Goal: Task Accomplishment & Management: Manage account settings

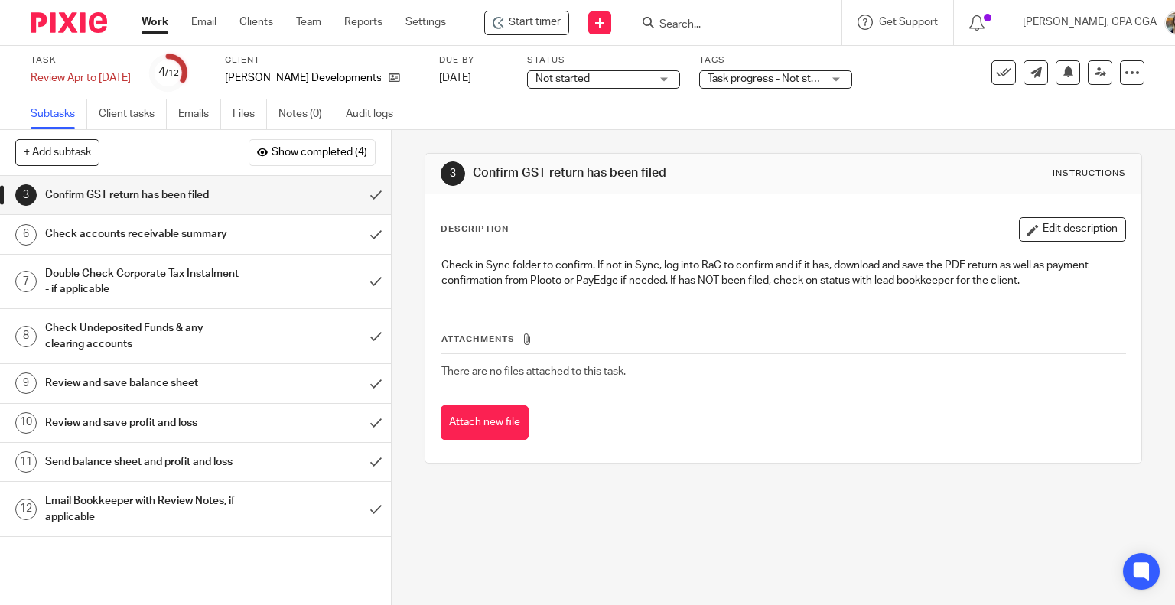
click at [144, 468] on h1 "Send balance sheet and profit and loss" at bounding box center [145, 462] width 200 height 23
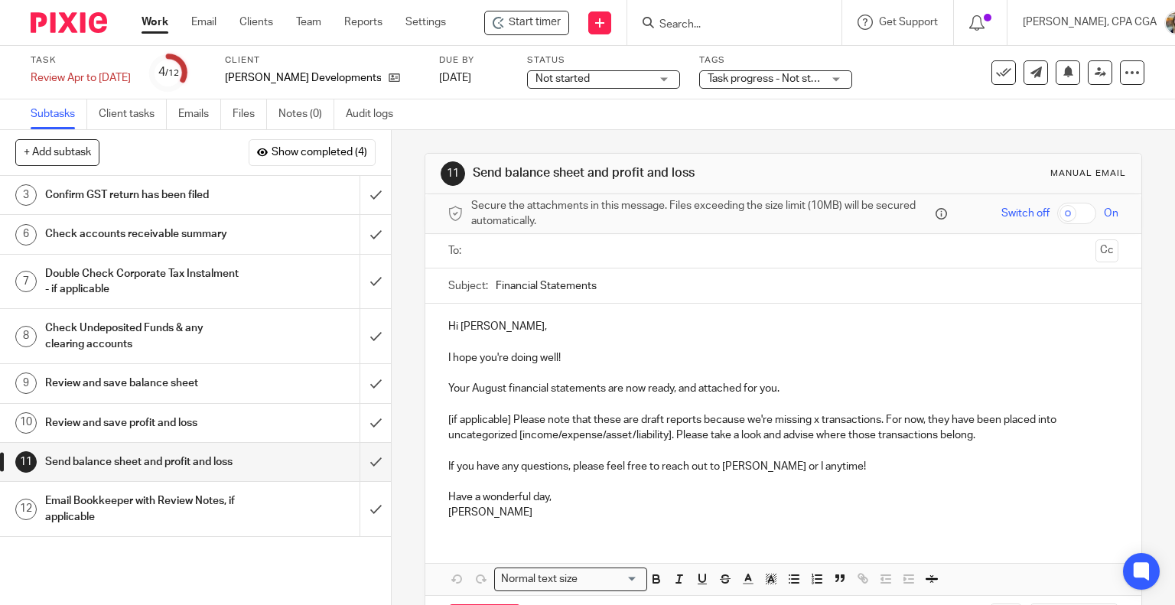
click at [1002, 437] on p "[if applicable] Please note that these are draft reports because we're missing …" at bounding box center [783, 427] width 671 height 31
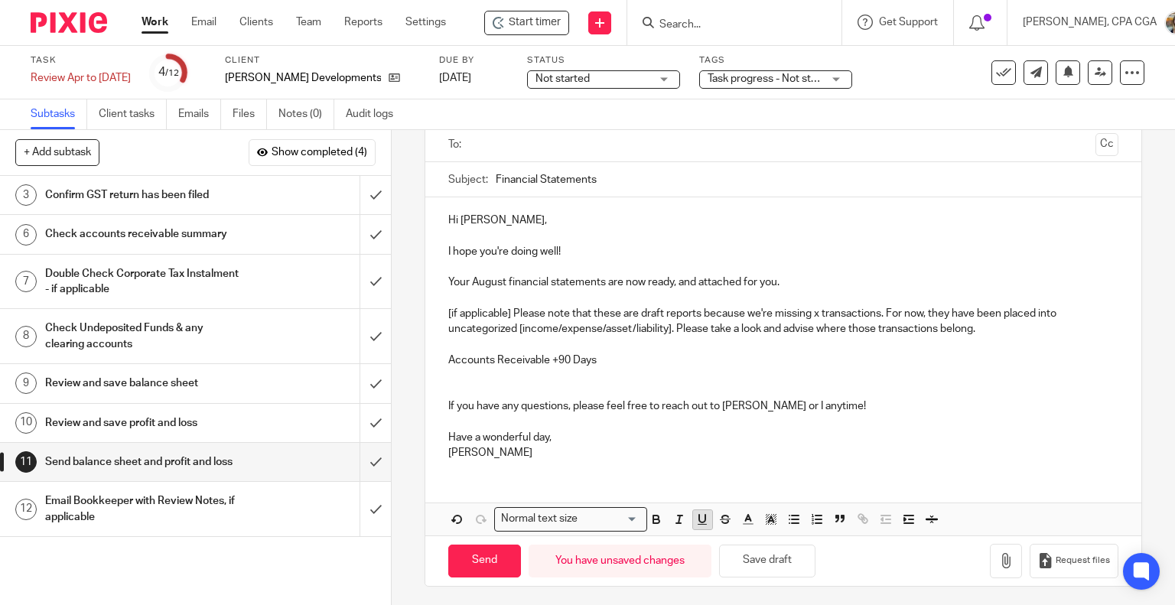
scroll to position [108, 0]
click at [792, 518] on line "button" at bounding box center [795, 518] width 7 height 0
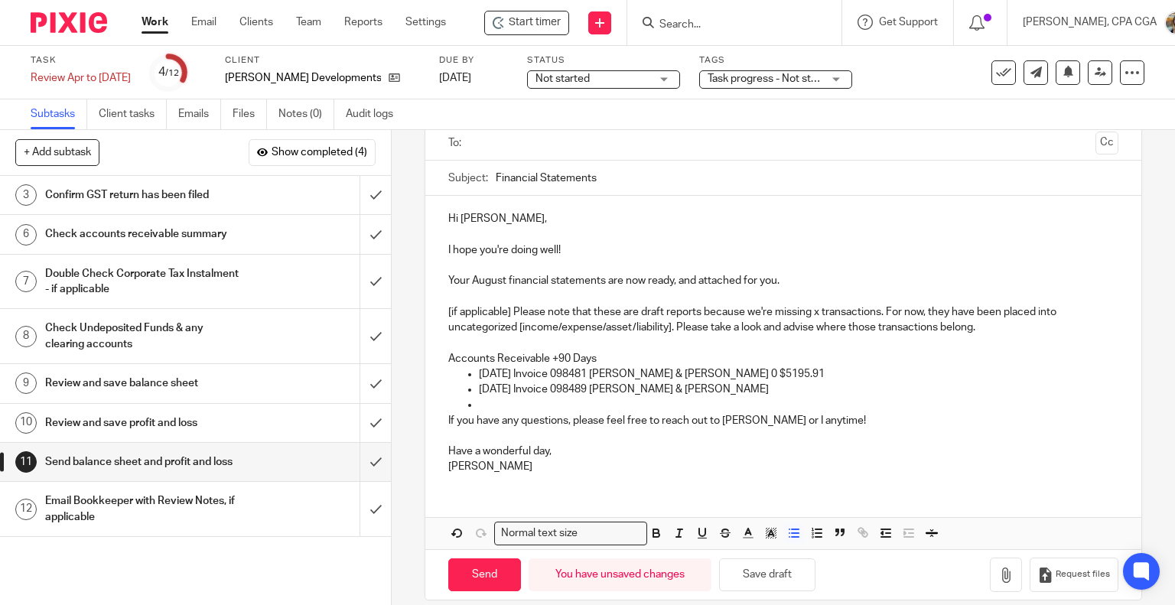
click at [735, 372] on p "09/04/2023 Invoice 098481 David & Kerry Hollebone 0 $5195.91" at bounding box center [799, 374] width 640 height 15
click at [747, 390] on p "11/26/2023 Invoice 098489 David & Kerry Hollebone" at bounding box center [799, 389] width 640 height 15
click at [755, 572] on button "Save draft" at bounding box center [767, 575] width 96 height 33
click at [790, 562] on button "Save draft" at bounding box center [767, 575] width 96 height 33
click at [752, 585] on button "Save draft" at bounding box center [767, 575] width 96 height 33
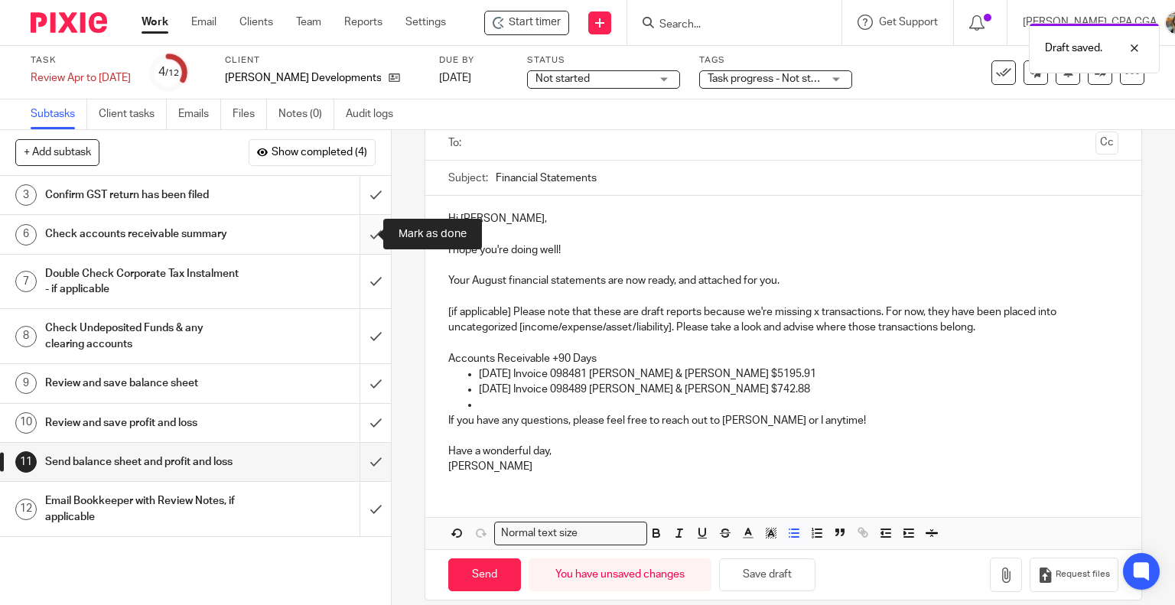
click at [356, 229] on input "submit" at bounding box center [195, 234] width 391 height 38
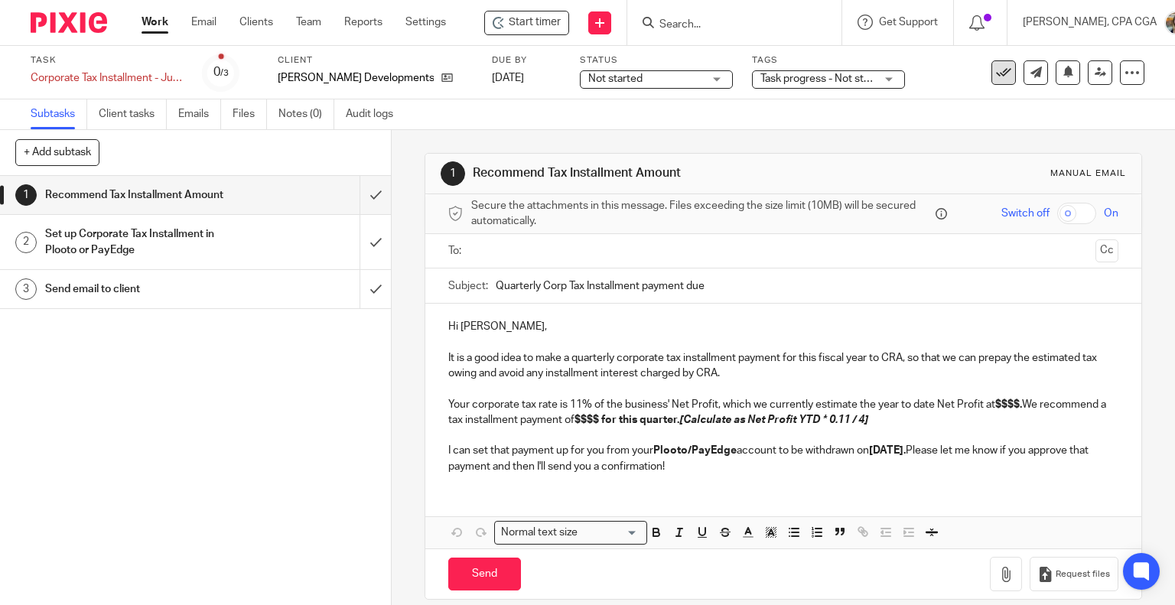
click at [996, 71] on icon at bounding box center [1003, 72] width 15 height 15
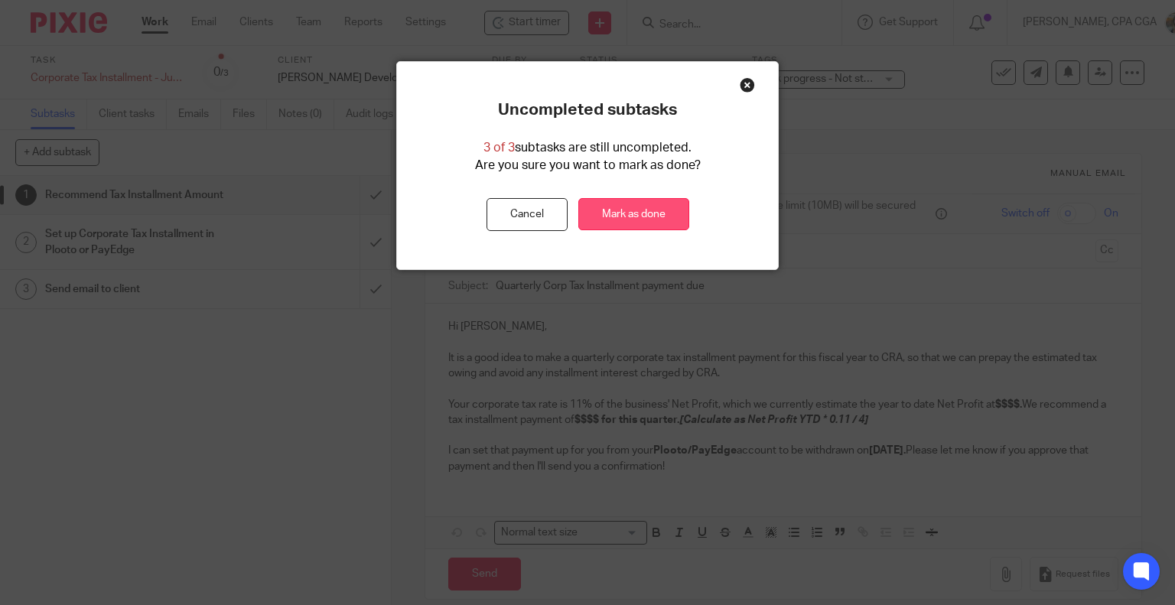
click at [614, 210] on link "Mark as done" at bounding box center [633, 214] width 111 height 33
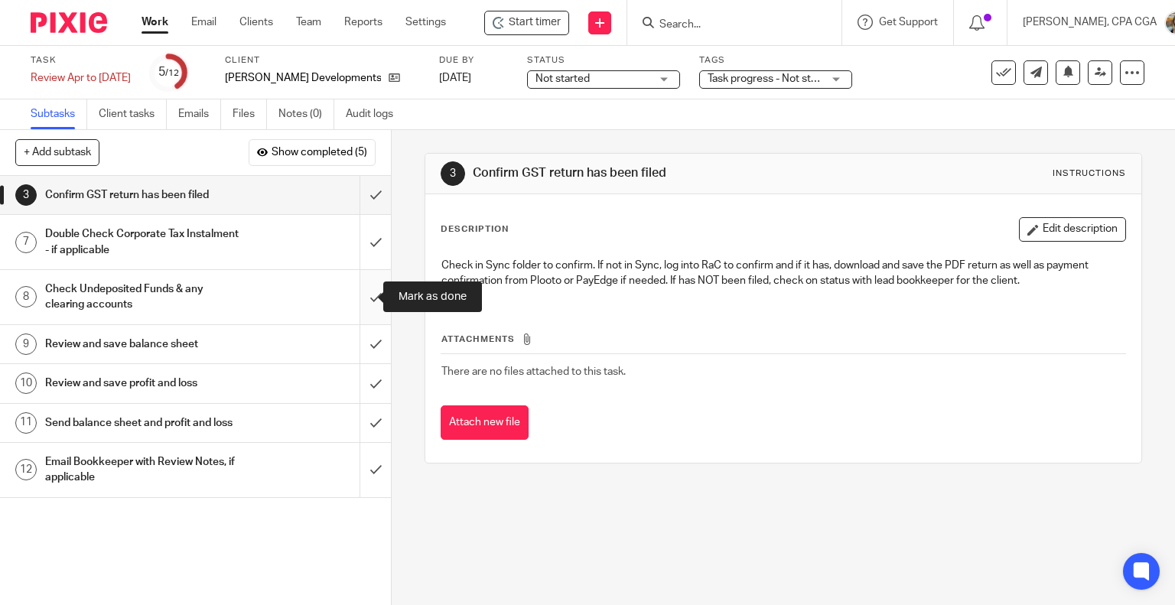
click at [359, 295] on input "submit" at bounding box center [195, 297] width 391 height 54
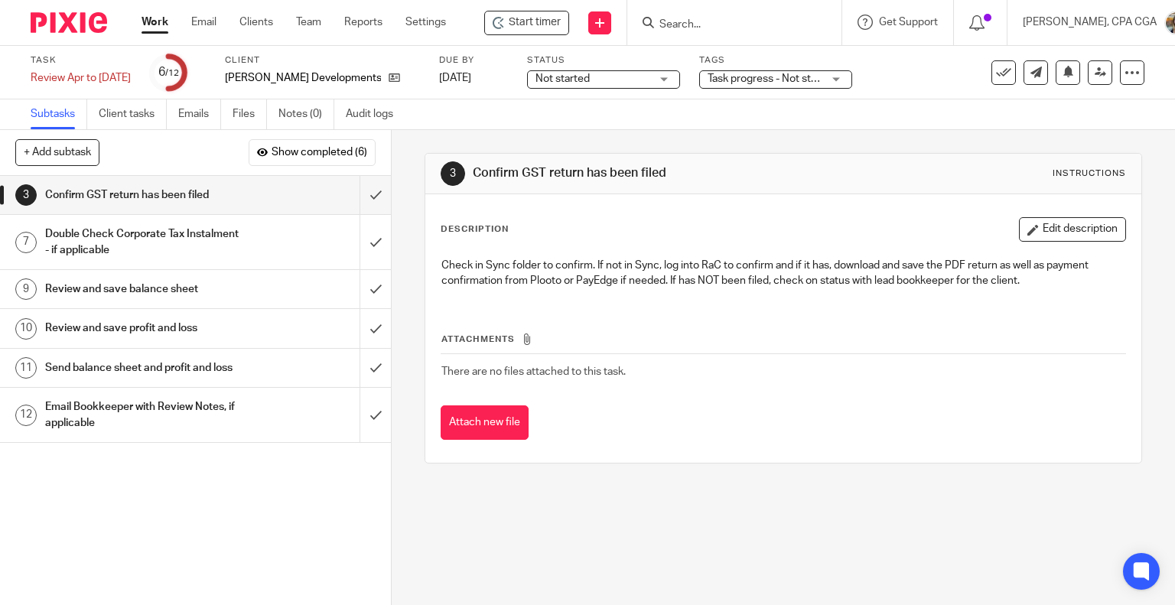
click at [132, 380] on h1 "Send balance sheet and profit and loss" at bounding box center [145, 368] width 200 height 23
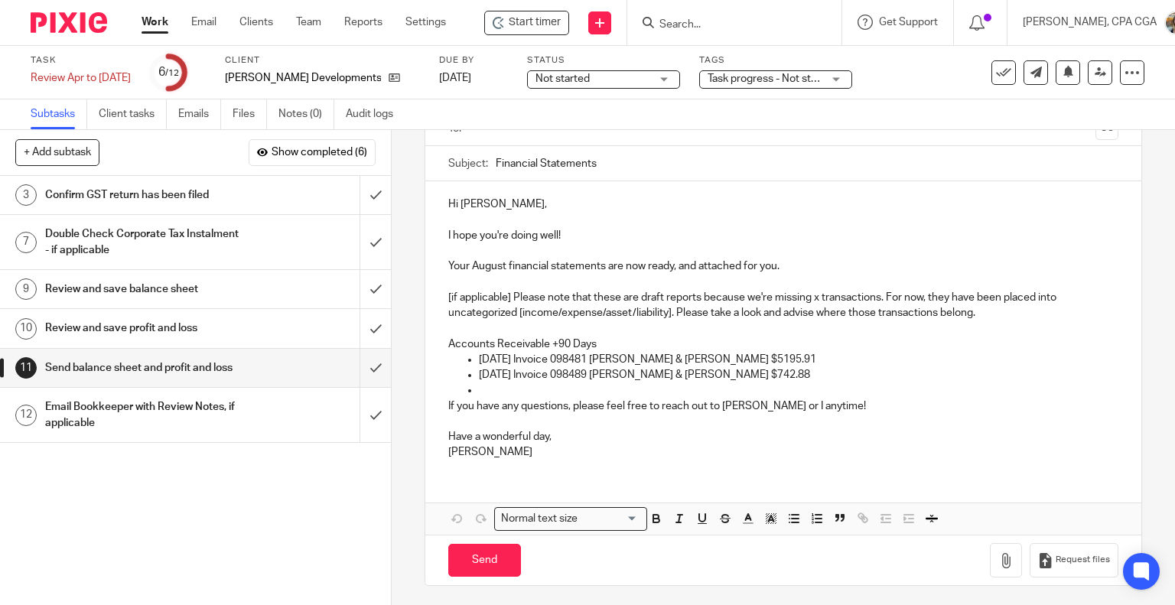
scroll to position [123, 0]
click at [507, 391] on p at bounding box center [799, 389] width 640 height 15
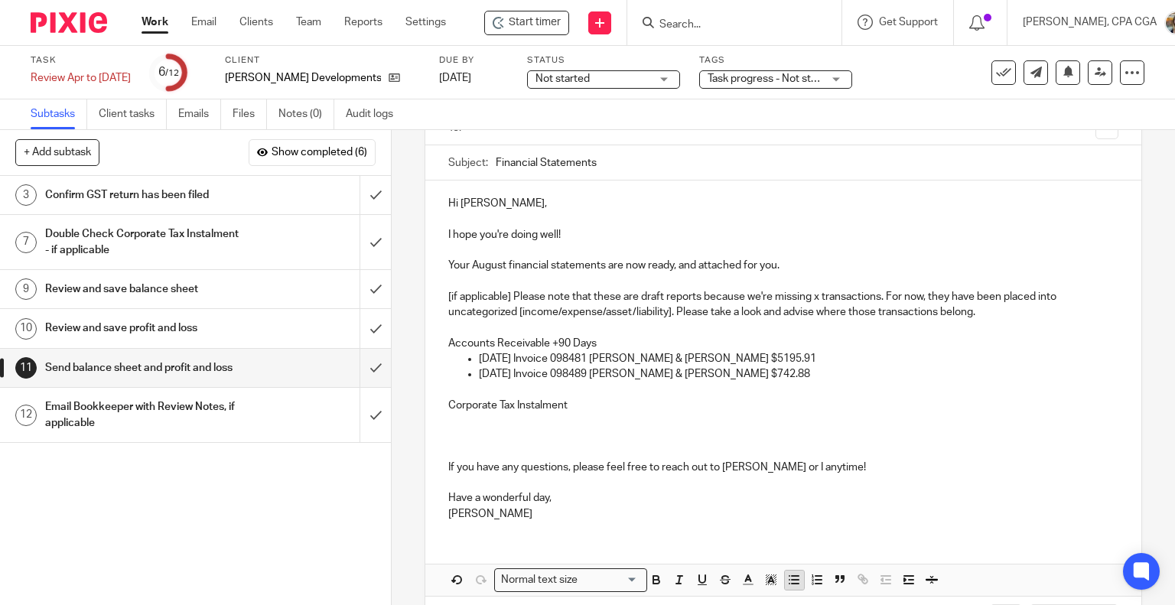
click at [792, 585] on icon "button" at bounding box center [794, 580] width 14 height 14
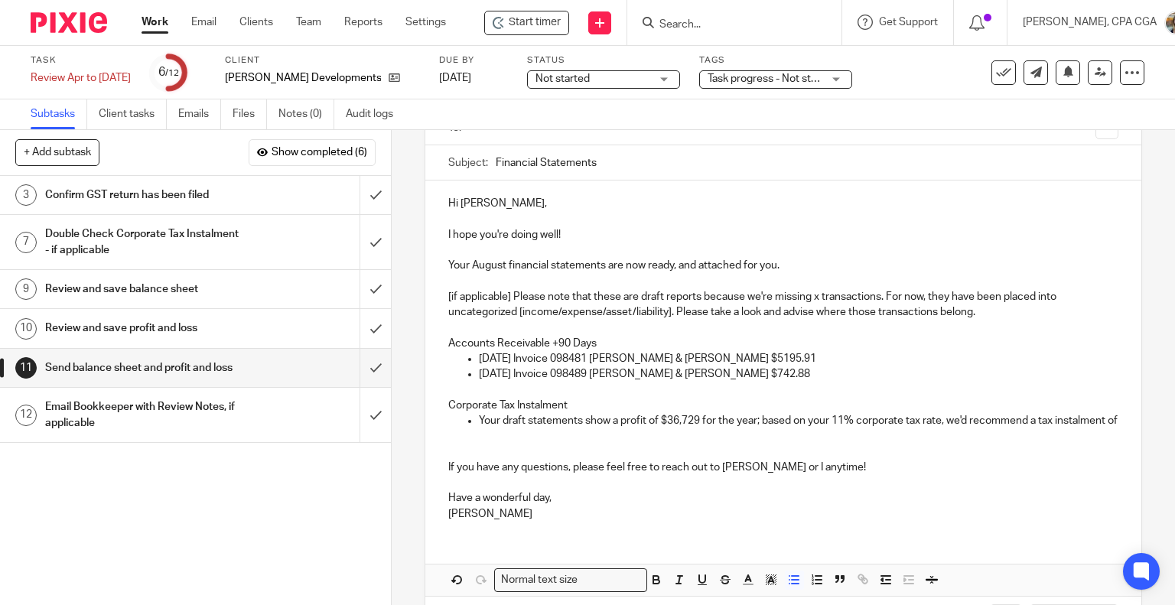
click at [549, 428] on p "Your draft statements show a profit of $36,729 for the year; based on your 11% …" at bounding box center [799, 420] width 640 height 15
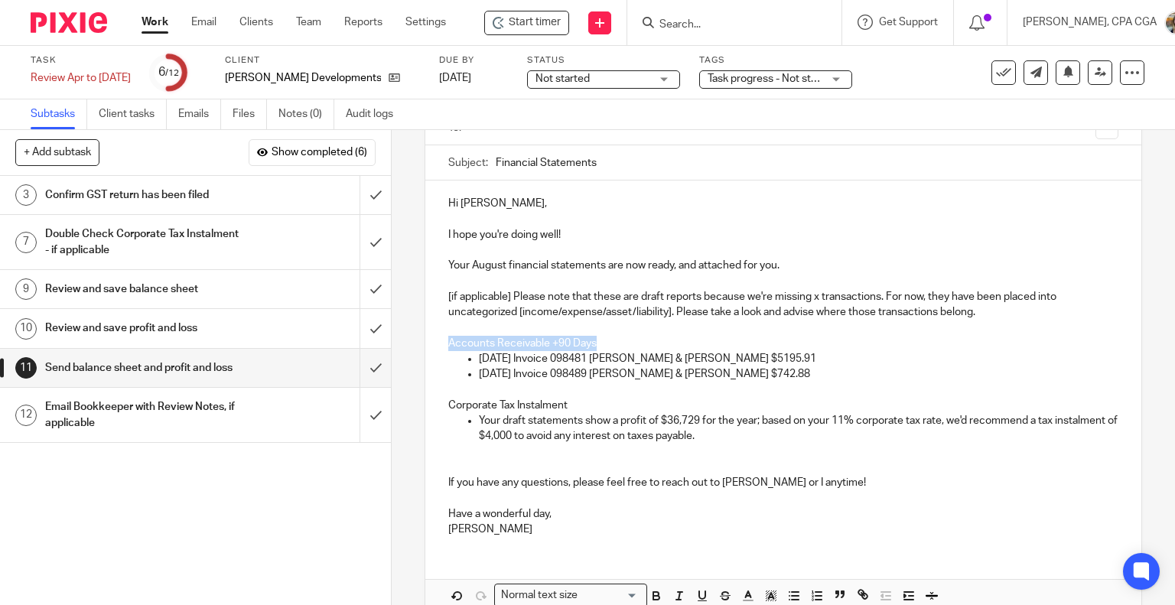
drag, startPoint x: 597, startPoint y: 345, endPoint x: 441, endPoint y: 343, distance: 156.1
click at [441, 343] on div "Hi Eli, I hope you're doing well! Your August financial statements are now read…" at bounding box center [783, 365] width 717 height 368
drag, startPoint x: 591, startPoint y: 405, endPoint x: 442, endPoint y: 400, distance: 149.3
click at [442, 400] on div "Hi Eli, I hope you're doing well! Your August financial statements are now read…" at bounding box center [783, 365] width 717 height 368
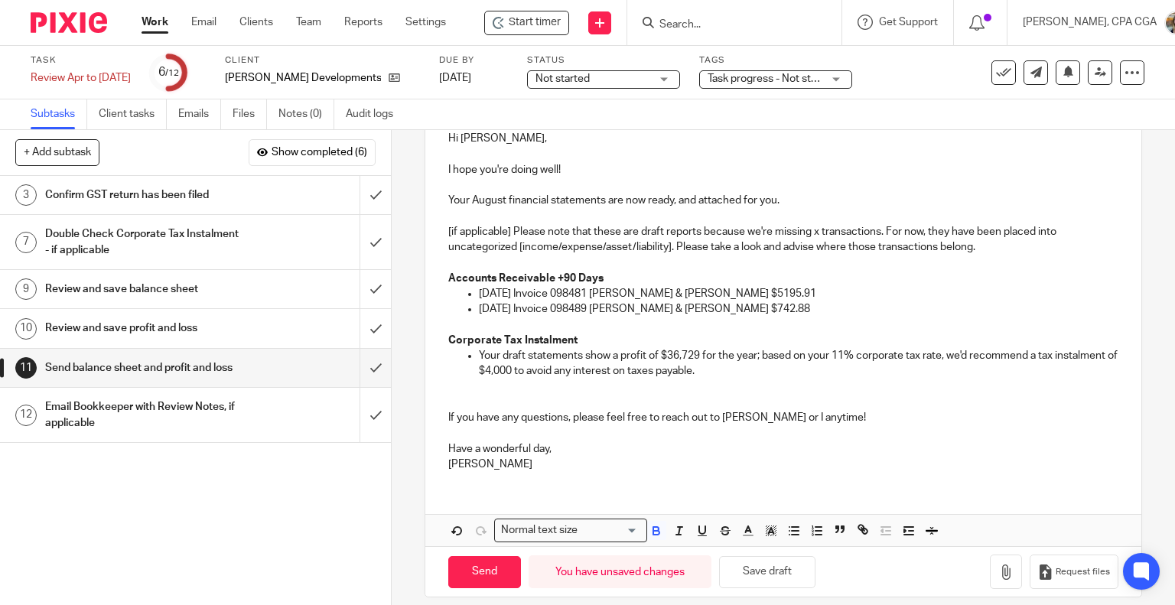
scroll to position [201, 0]
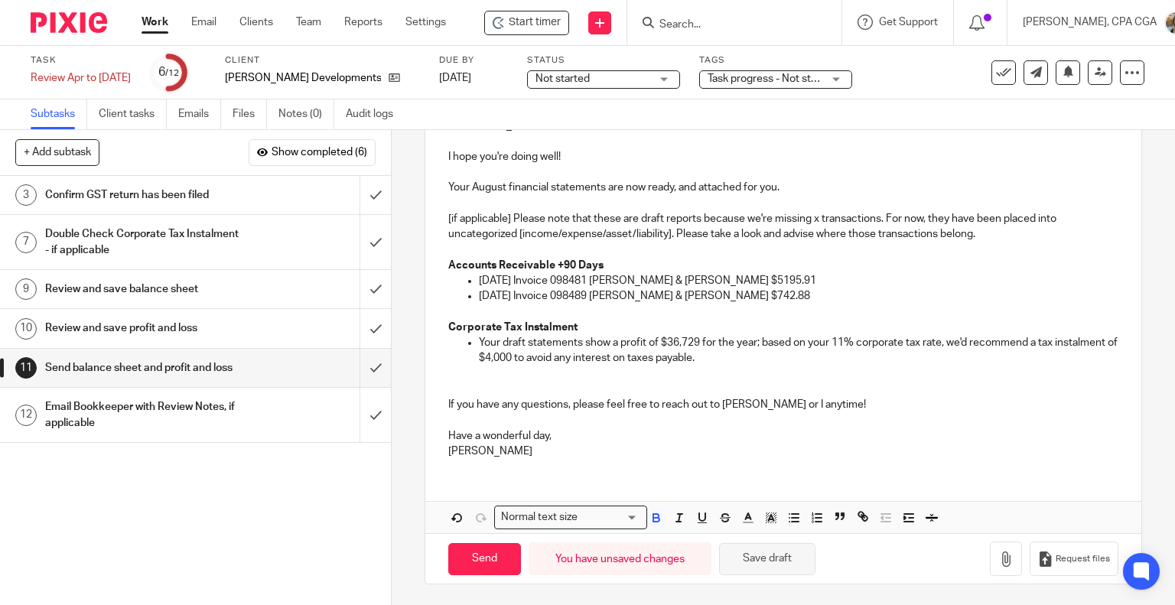
click at [800, 549] on button "Save draft" at bounding box center [767, 559] width 96 height 33
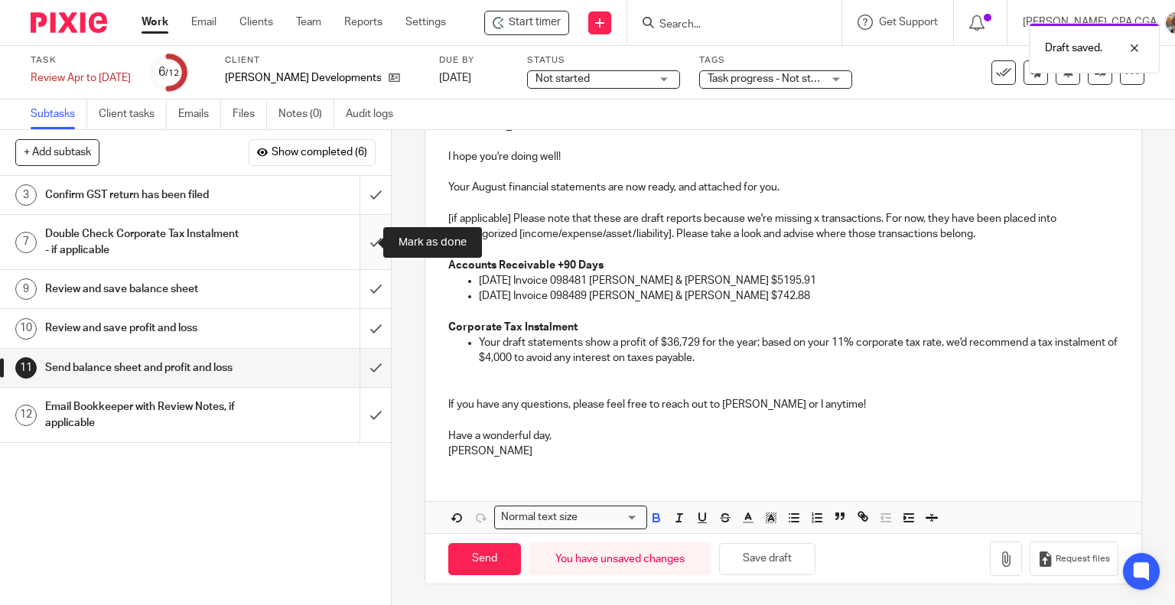
click at [365, 239] on input "submit" at bounding box center [195, 242] width 391 height 54
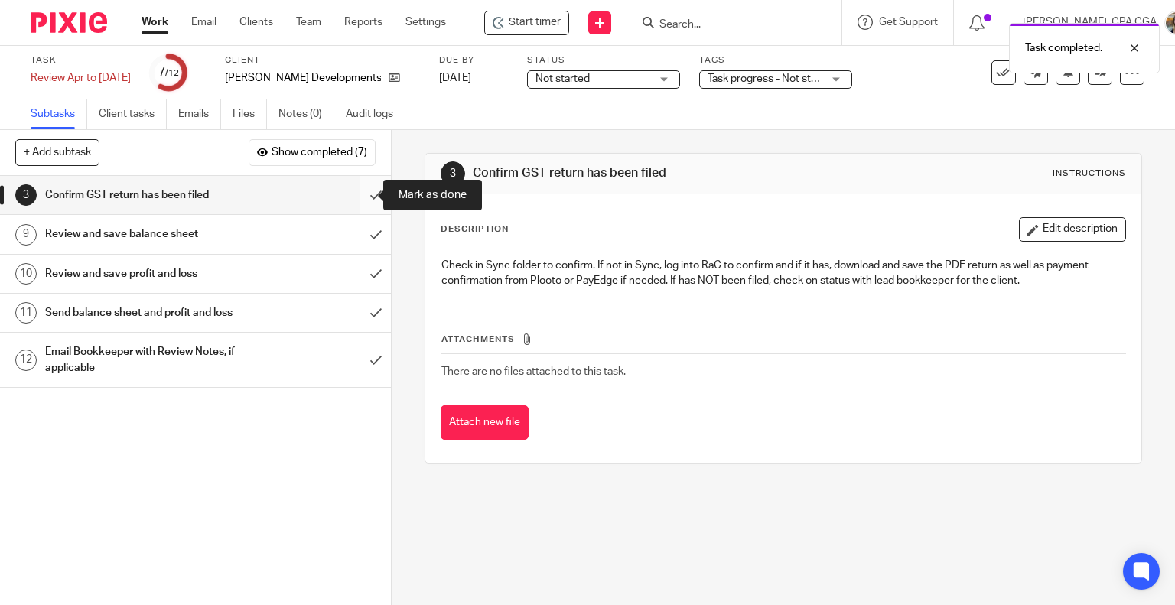
click at [357, 193] on input "submit" at bounding box center [195, 195] width 391 height 38
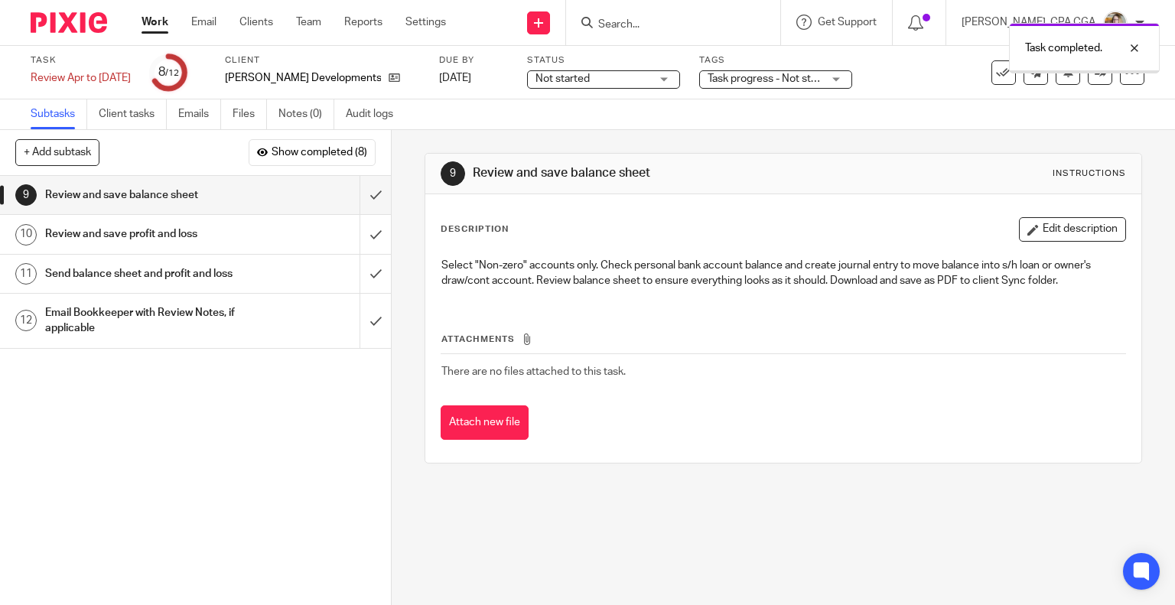
click at [149, 340] on h1 "Email Bookkeeper with Review Notes, if applicable" at bounding box center [145, 320] width 200 height 39
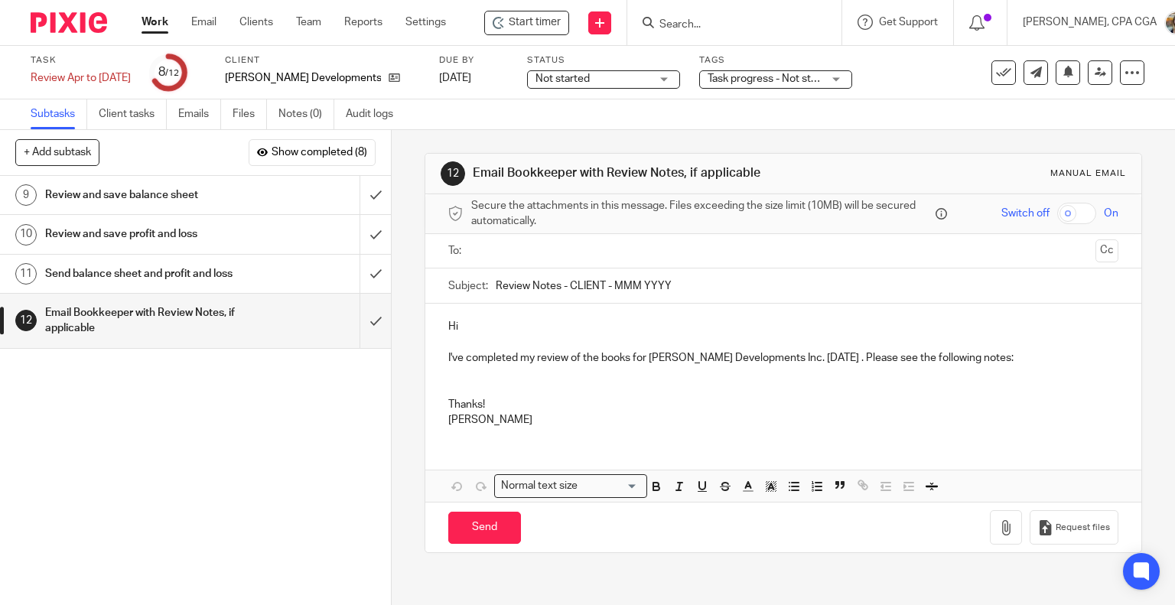
click at [457, 376] on p at bounding box center [783, 381] width 671 height 31
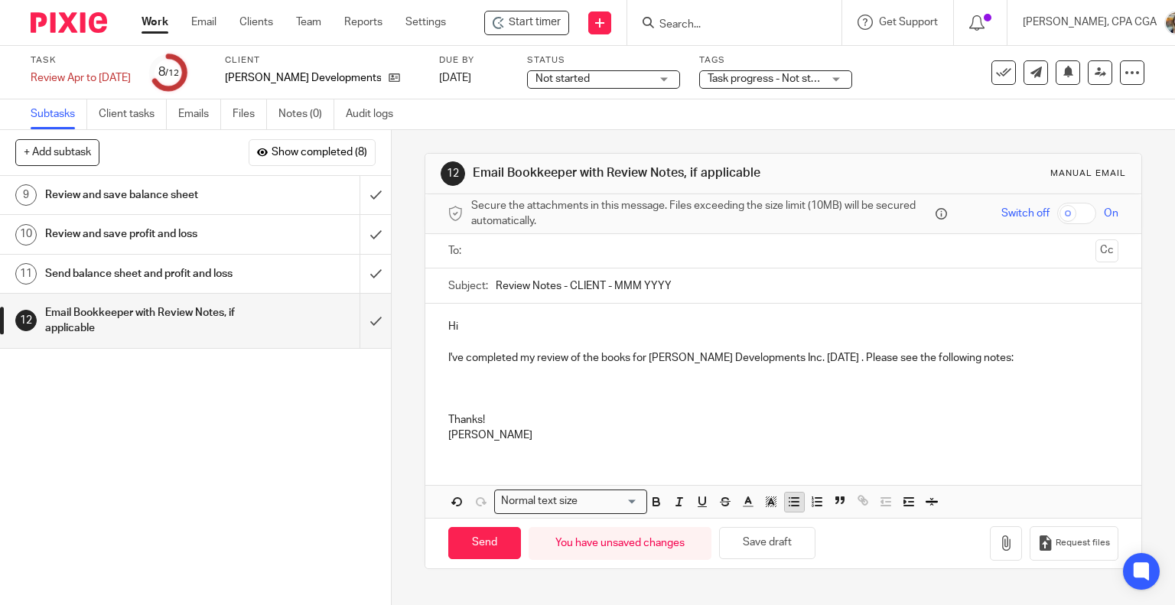
click at [787, 503] on icon "button" at bounding box center [794, 502] width 14 height 14
click at [774, 544] on button "Save draft" at bounding box center [767, 543] width 96 height 33
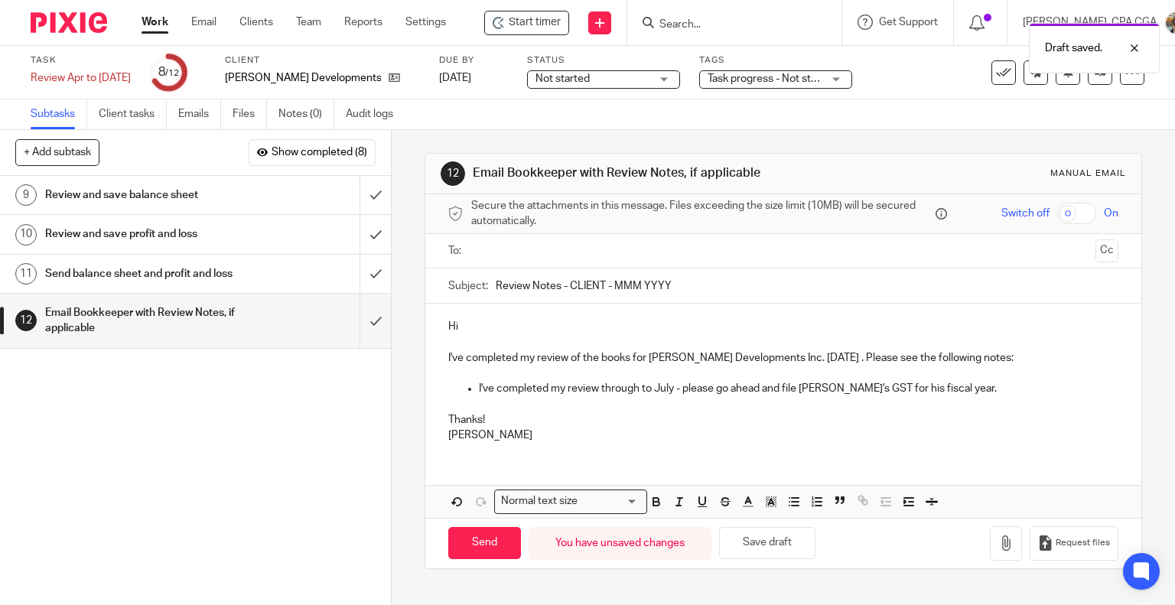
click at [477, 316] on div "Hi I've completed my review of the books for [PERSON_NAME] Developments Inc. [D…" at bounding box center [783, 379] width 717 height 151
click at [777, 357] on p "I've completed my review of the books for [PERSON_NAME] Developments Inc. [DATE…" at bounding box center [783, 357] width 671 height 15
click at [670, 389] on p "I've completed my review through to July - please go ahead and file [PERSON_NAM…" at bounding box center [799, 396] width 640 height 31
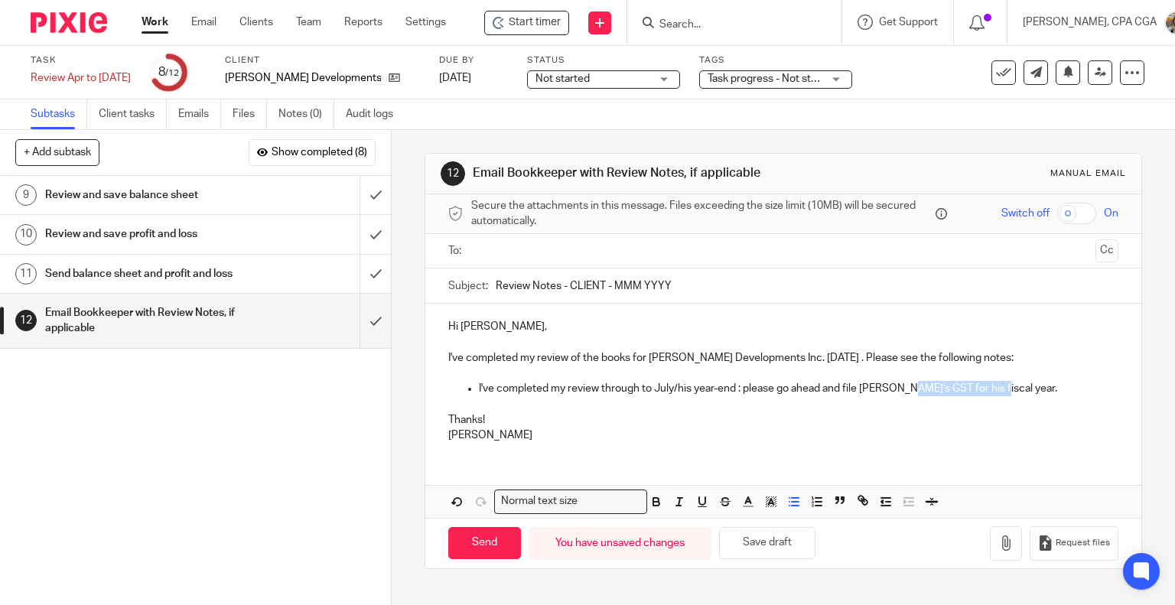
drag, startPoint x: 982, startPoint y: 387, endPoint x: 897, endPoint y: 385, distance: 85.7
click at [897, 385] on p "I've completed my review through to July/his year-end : please go ahead and fil…" at bounding box center [799, 396] width 640 height 31
click at [861, 385] on p "I've completed my review through to July/his year-end : please go ahead and fil…" at bounding box center [799, 396] width 640 height 31
click at [756, 541] on button "Save draft" at bounding box center [767, 543] width 96 height 33
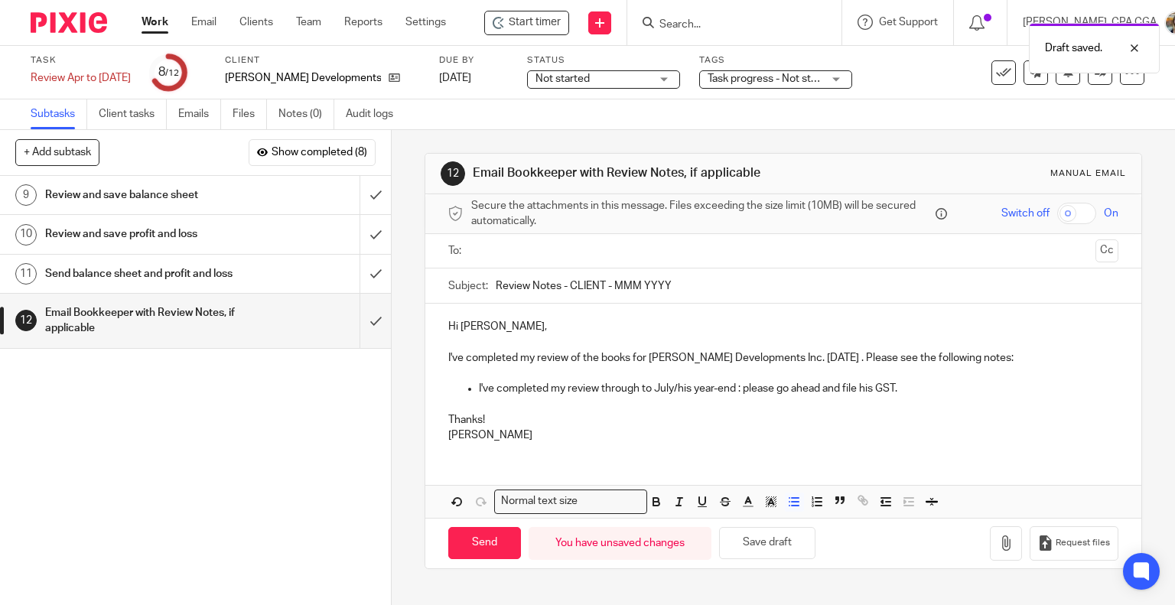
click at [117, 199] on h1 "Review and save balance sheet" at bounding box center [145, 195] width 200 height 23
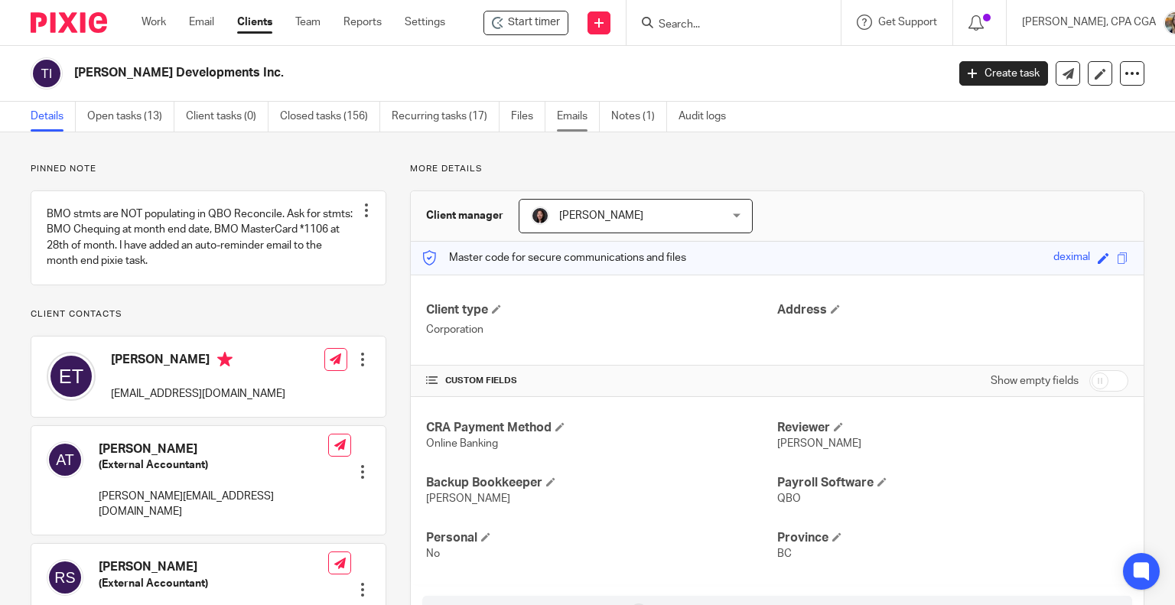
click at [565, 112] on link "Emails" at bounding box center [578, 117] width 43 height 30
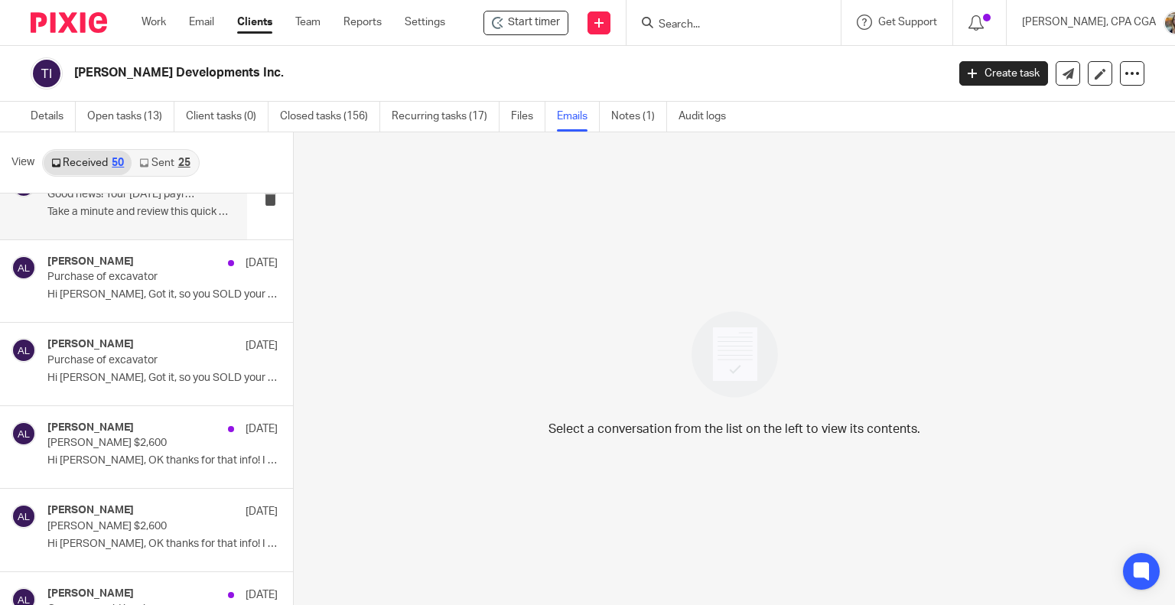
scroll to position [3464, 0]
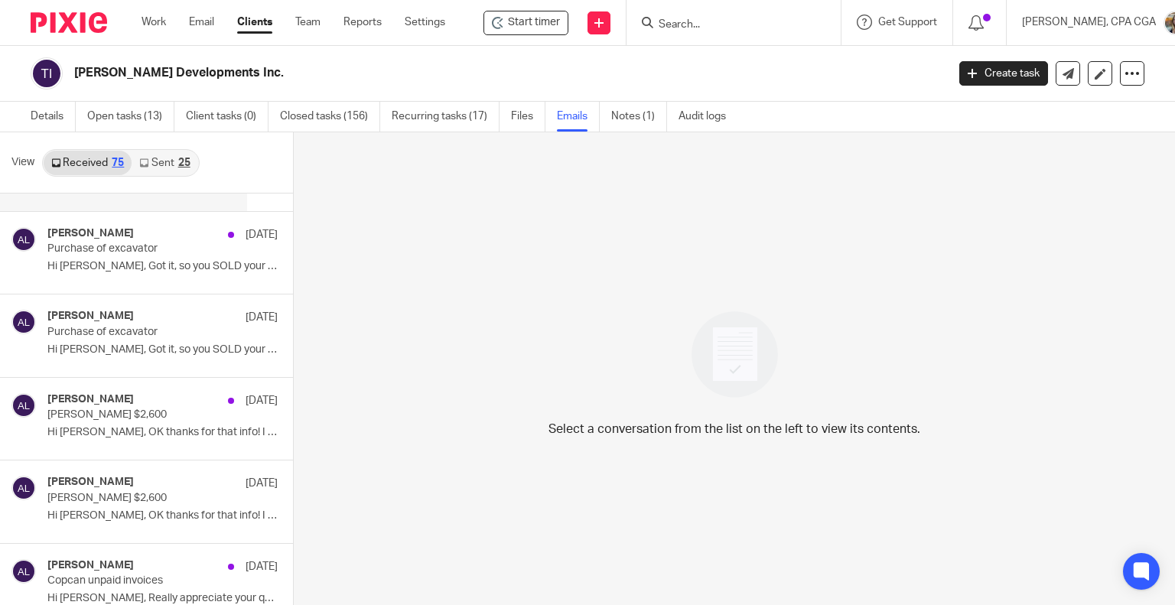
click at [147, 412] on p "[PERSON_NAME] $2,600" at bounding box center [139, 415] width 184 height 13
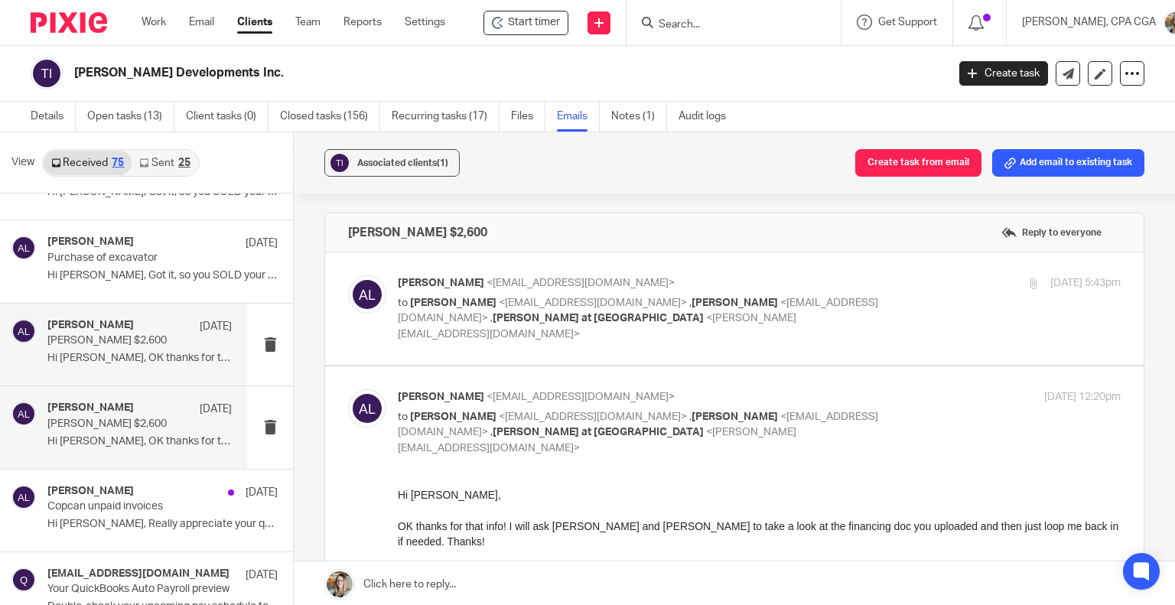
scroll to position [3540, 0]
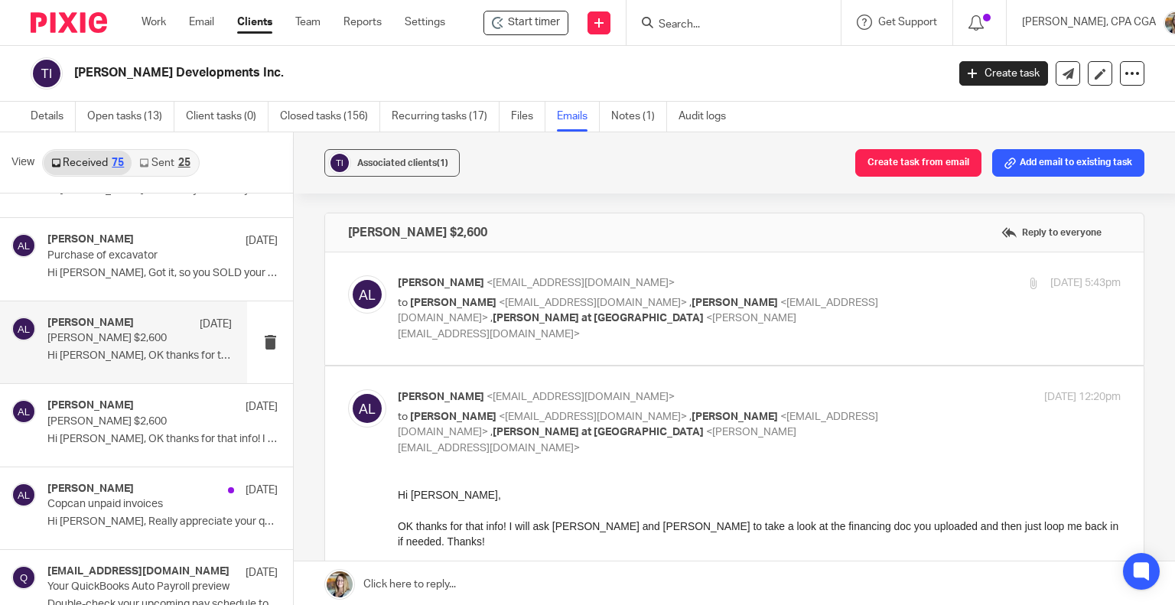
click at [843, 308] on p "to [PERSON_NAME] <[EMAIL_ADDRESS][DOMAIN_NAME]> , [PERSON_NAME] <[EMAIL_ADDRESS…" at bounding box center [639, 318] width 482 height 47
checkbox input "true"
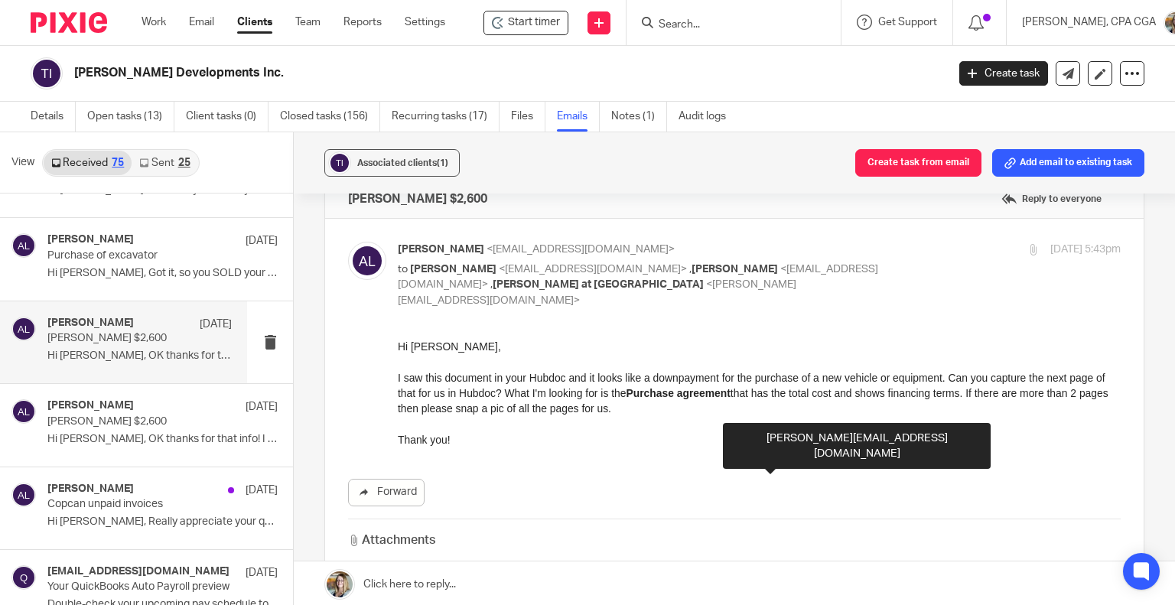
scroll to position [0, 0]
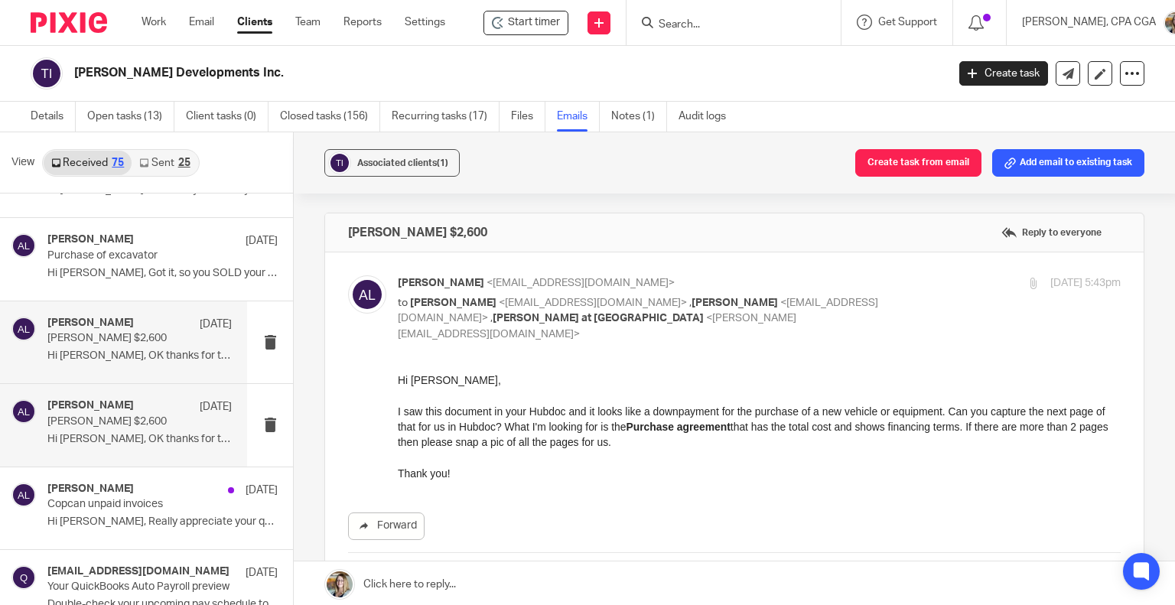
click at [104, 405] on h4 "[PERSON_NAME]" at bounding box center [90, 405] width 86 height 13
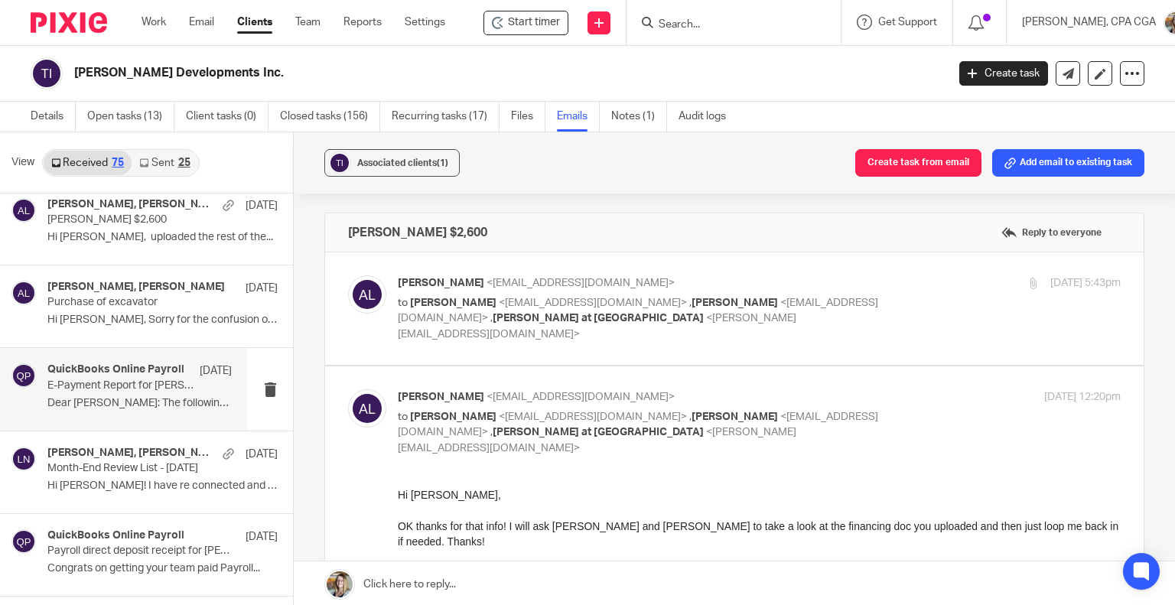
scroll to position [4076, 0]
click at [145, 480] on p "Hi [PERSON_NAME]! I have re connected and went..." at bounding box center [162, 483] width 230 height 13
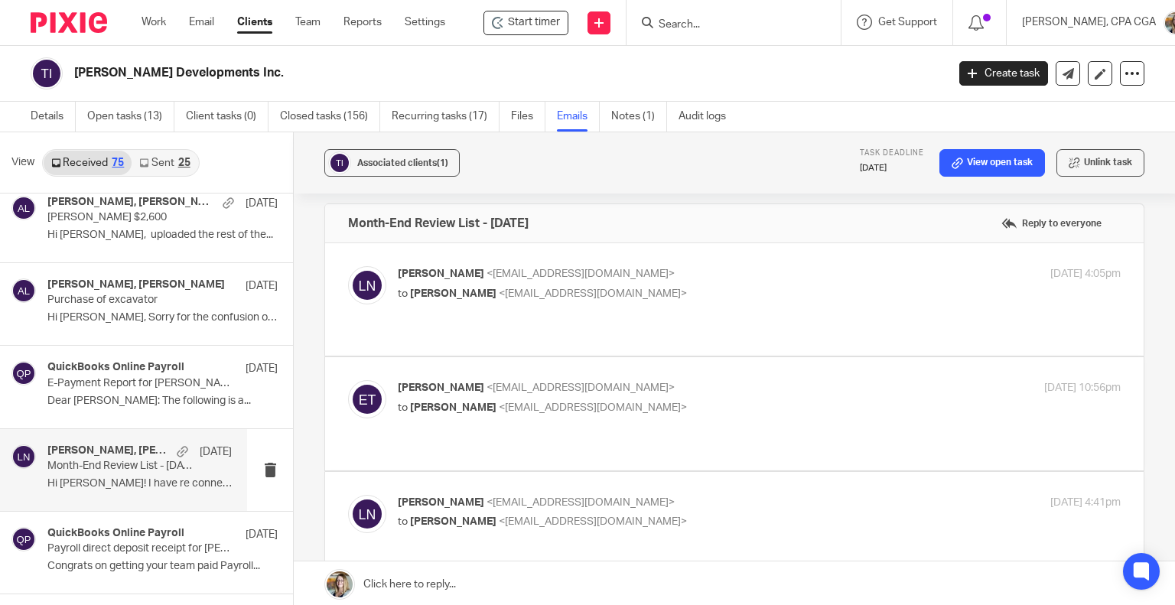
scroll to position [0, 0]
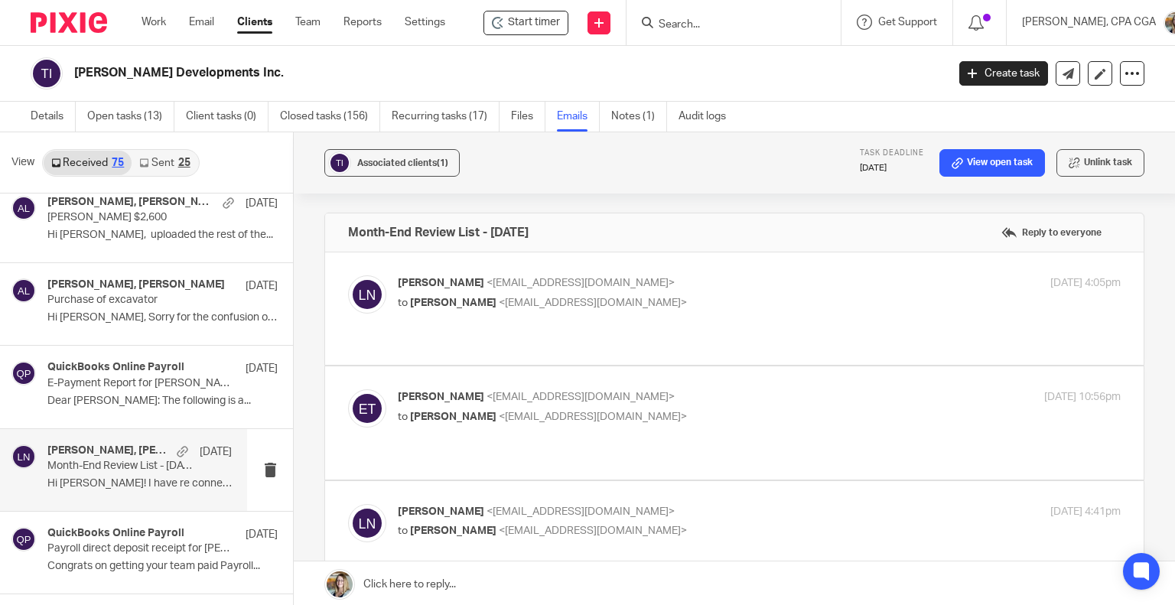
click at [578, 409] on p "to [PERSON_NAME] <[EMAIL_ADDRESS][DOMAIN_NAME]>" at bounding box center [639, 417] width 482 height 16
checkbox input "true"
